Goal: Information Seeking & Learning: Learn about a topic

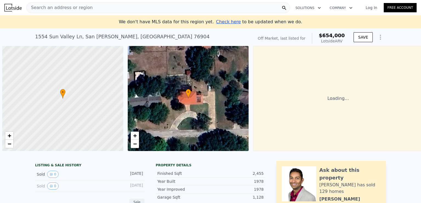
scroll to position [0, 2]
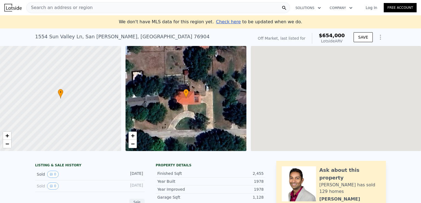
click at [176, 106] on div "• + −" at bounding box center [186, 98] width 121 height 105
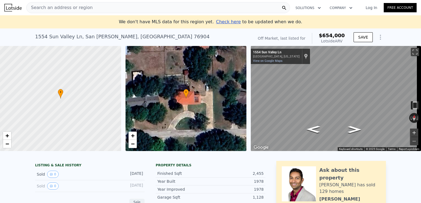
click at [412, 132] on button "Zoom in" at bounding box center [414, 133] width 8 height 8
click at [410, 131] on button "Zoom in" at bounding box center [414, 133] width 8 height 8
click at [421, 81] on div "Search an address or region Solutions Company Open main menu Log In Free Accoun…" at bounding box center [210, 101] width 421 height 203
click at [225, 83] on div "• + − • + − ← Move left → Move right ↑ Move up ↓ Move down + Zoom in - Zoom out…" at bounding box center [210, 98] width 421 height 105
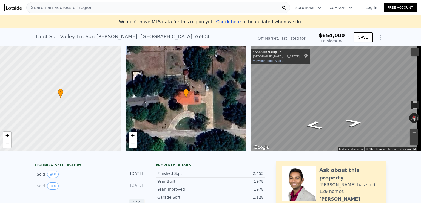
click at [370, 8] on link "Log In" at bounding box center [371, 7] width 25 height 5
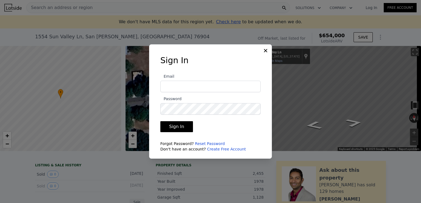
type input "Daniel.8182994355@gmail.com"
click at [183, 126] on button "Sign In" at bounding box center [176, 126] width 33 height 11
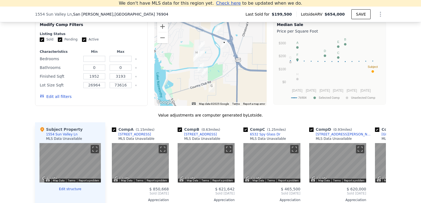
scroll to position [466, 0]
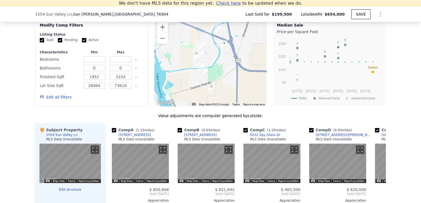
click at [398, 124] on div "We found 8 sales that match your search Filters Map Prices Modify Comp Filters …" at bounding box center [210, 154] width 421 height 309
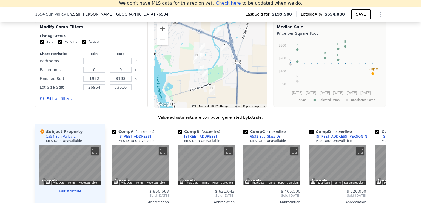
scroll to position [464, 0]
drag, startPoint x: 398, startPoint y: 124, endPoint x: 399, endPoint y: 131, distance: 7.0
click at [399, 131] on div "We found 8 sales that match your search Filters Map Prices Modify Comp Filters …" at bounding box center [210, 156] width 421 height 309
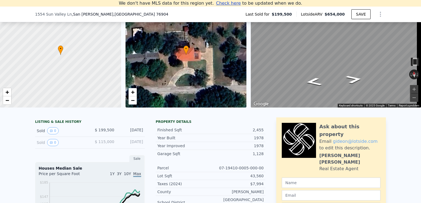
scroll to position [39, 0]
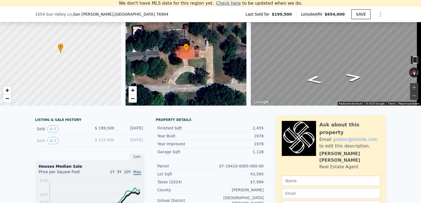
click at [56, 143] on div "Sold 0" at bounding box center [61, 140] width 49 height 7
click at [50, 143] on icon "View historical data" at bounding box center [51, 140] width 3 height 3
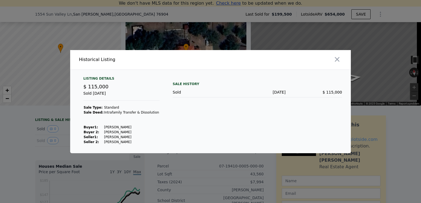
click at [47, 129] on div at bounding box center [210, 101] width 421 height 203
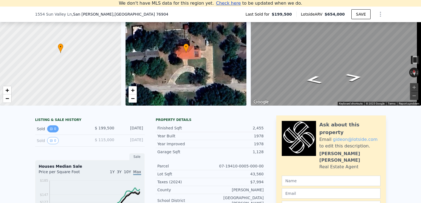
click at [50, 130] on icon "View historical data" at bounding box center [51, 129] width 2 height 2
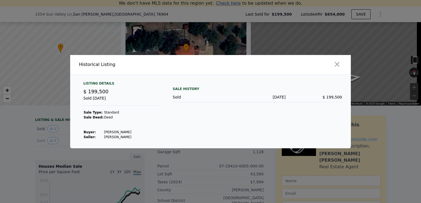
click at [53, 145] on div at bounding box center [210, 101] width 421 height 203
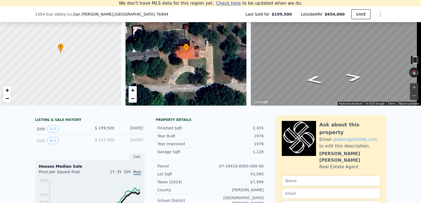
click at [53, 144] on button "0" at bounding box center [53, 140] width 12 height 7
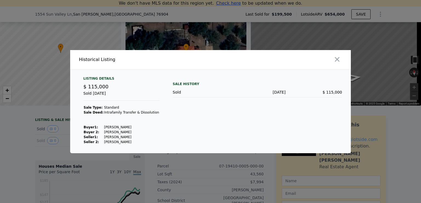
click at [42, 121] on div at bounding box center [210, 101] width 421 height 203
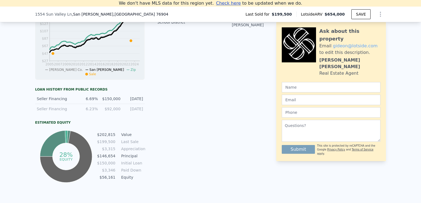
scroll to position [246, 0]
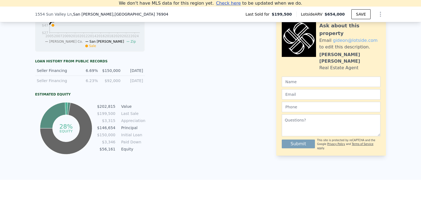
click at [112, 152] on td "$56,161" at bounding box center [106, 149] width 19 height 6
click at [107, 152] on td "$56,161" at bounding box center [106, 149] width 19 height 6
click at [108, 152] on td "$56,161" at bounding box center [106, 149] width 19 height 6
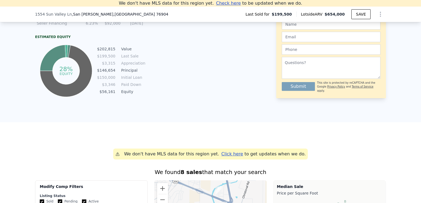
scroll to position [313, 0]
